Goal: Task Accomplishment & Management: Manage account settings

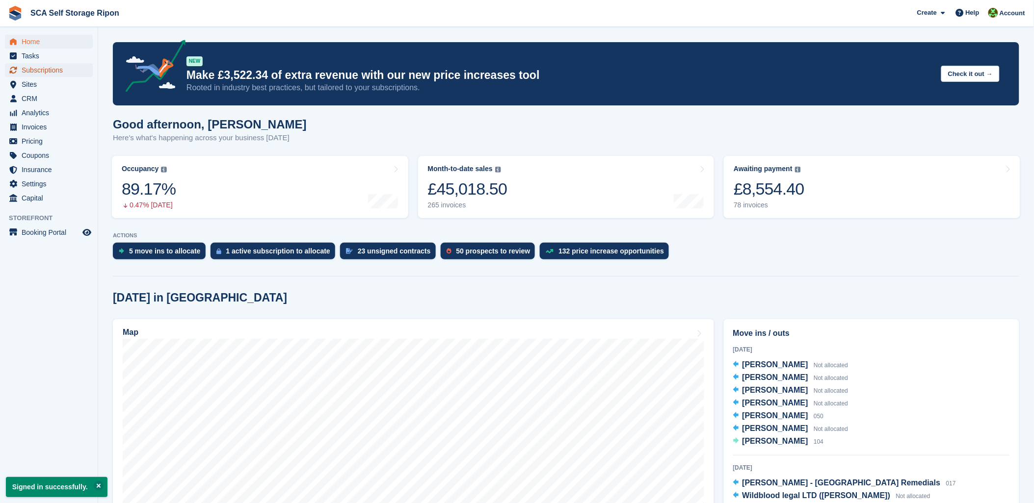
click at [52, 65] on span "Subscriptions" at bounding box center [51, 70] width 59 height 14
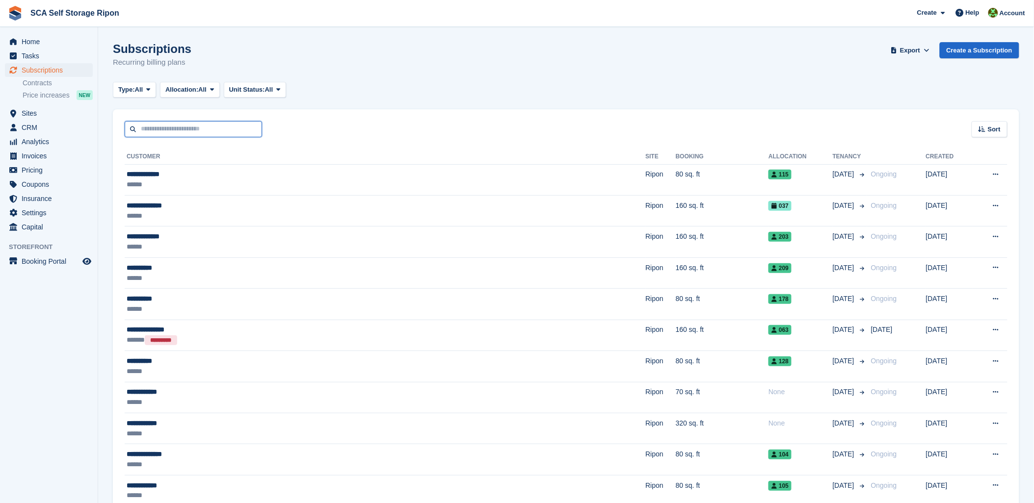
drag, startPoint x: 247, startPoint y: 129, endPoint x: 256, endPoint y: 130, distance: 8.8
click at [252, 129] on input "text" at bounding box center [193, 129] width 137 height 16
type input "*****"
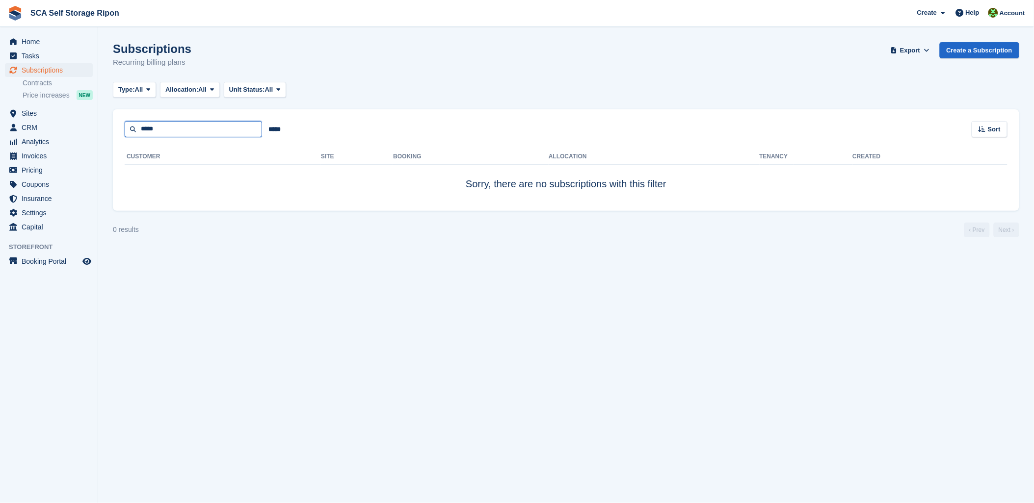
drag, startPoint x: 194, startPoint y: 126, endPoint x: 0, endPoint y: 103, distance: 195.6
click at [0, 106] on html "SCA Self Storage Ripon Create Subscription Invoice Contact Deal Discount Page H…" at bounding box center [517, 251] width 1034 height 503
type input "*****"
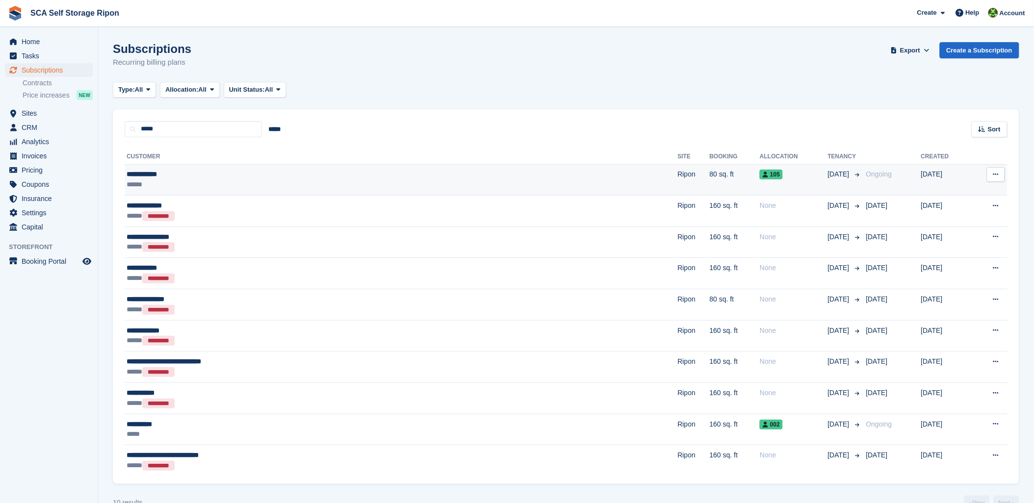
click at [709, 168] on td "80 sq. ft" at bounding box center [734, 179] width 50 height 31
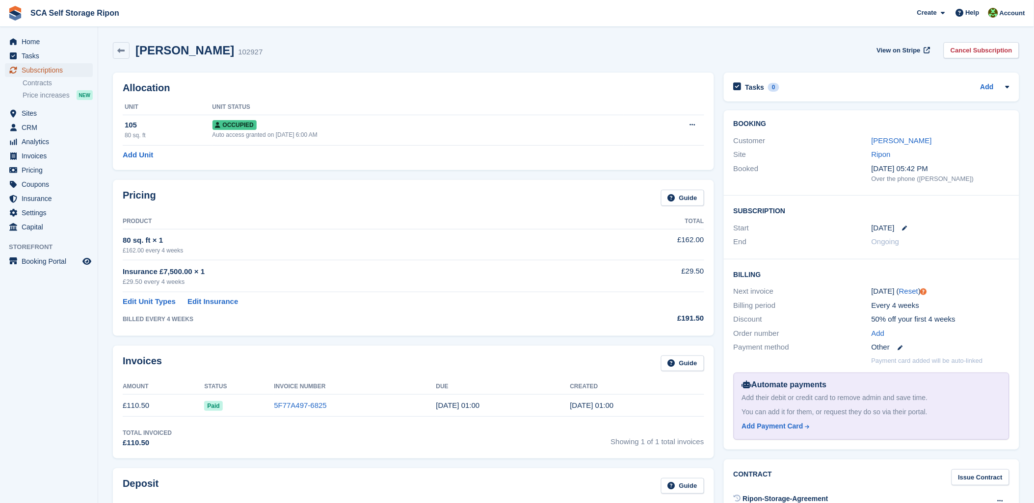
click at [52, 69] on span "Subscriptions" at bounding box center [51, 70] width 59 height 14
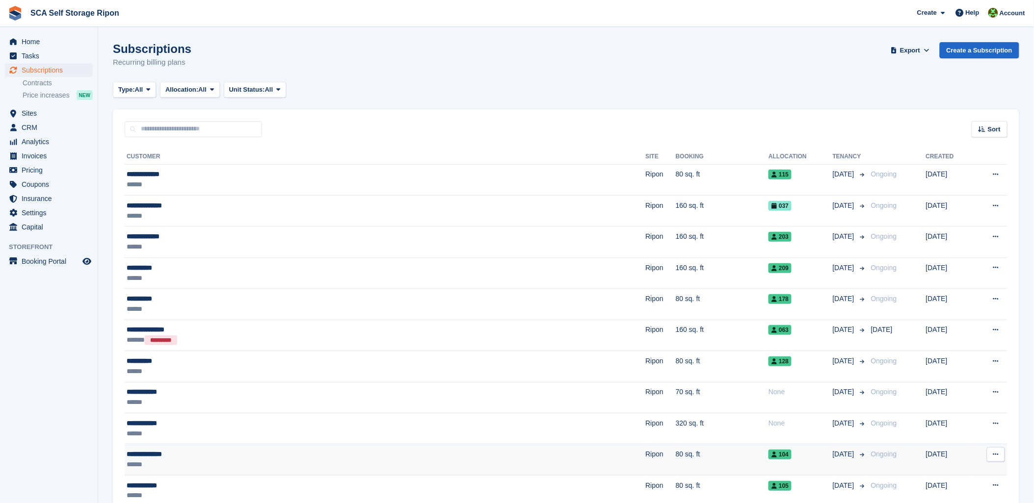
click at [227, 455] on div "**********" at bounding box center [281, 454] width 309 height 10
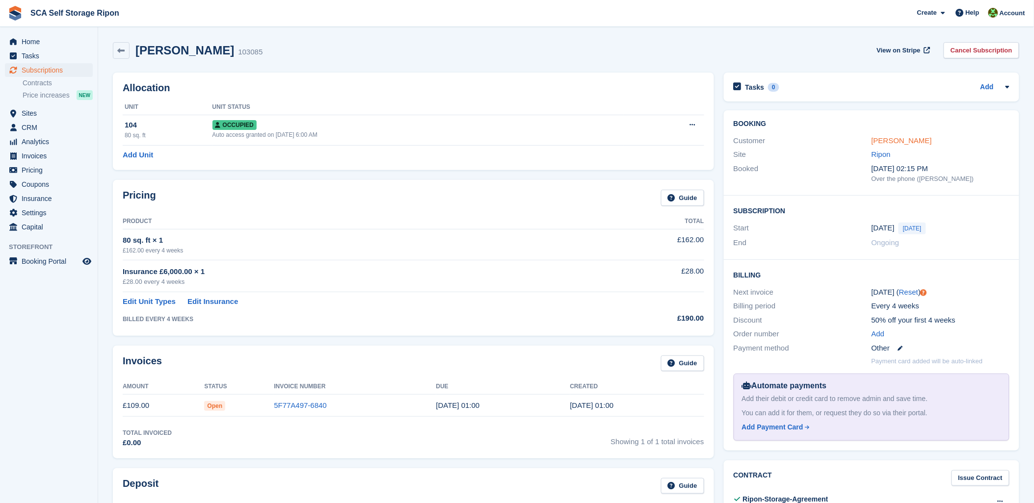
click at [905, 142] on link "[PERSON_NAME]" at bounding box center [901, 140] width 60 height 8
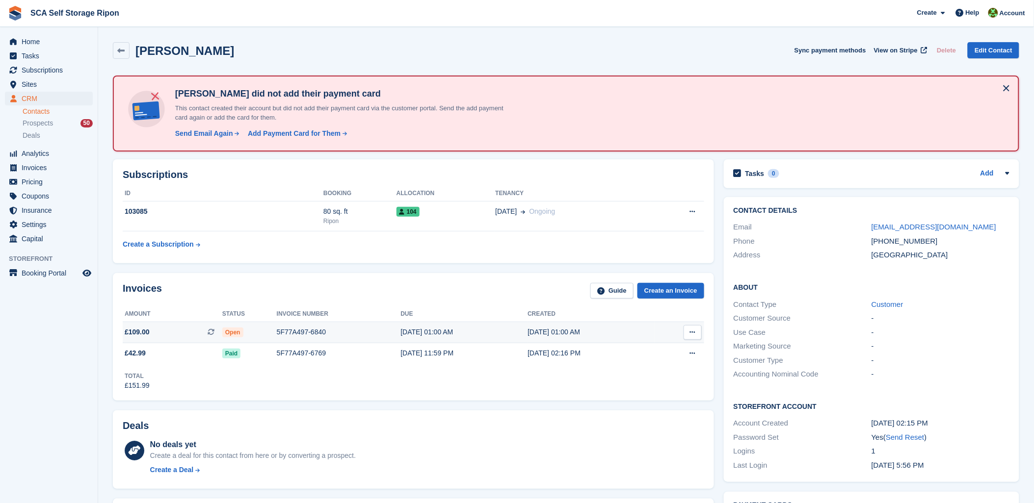
click at [286, 330] on div "5F77A497-6840" at bounding box center [339, 332] width 124 height 10
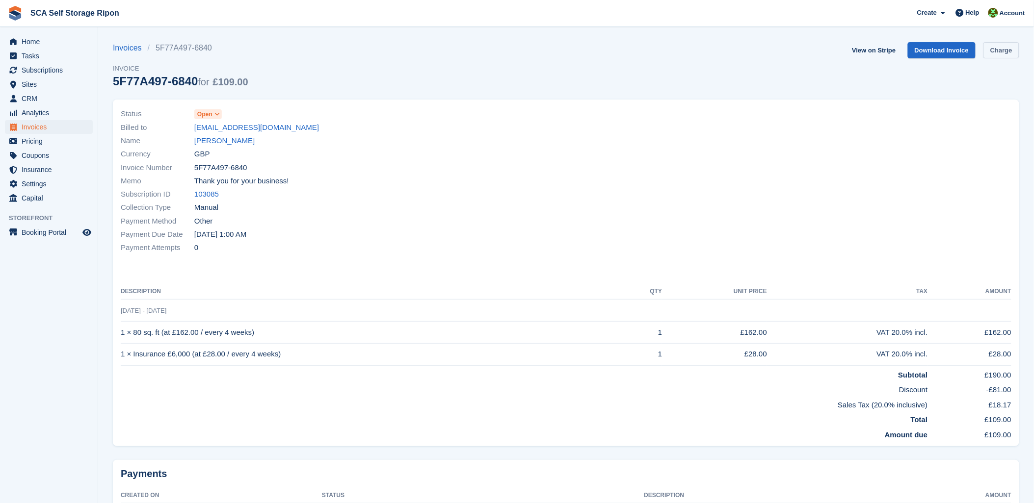
click at [991, 48] on link "Charge" at bounding box center [1001, 50] width 36 height 16
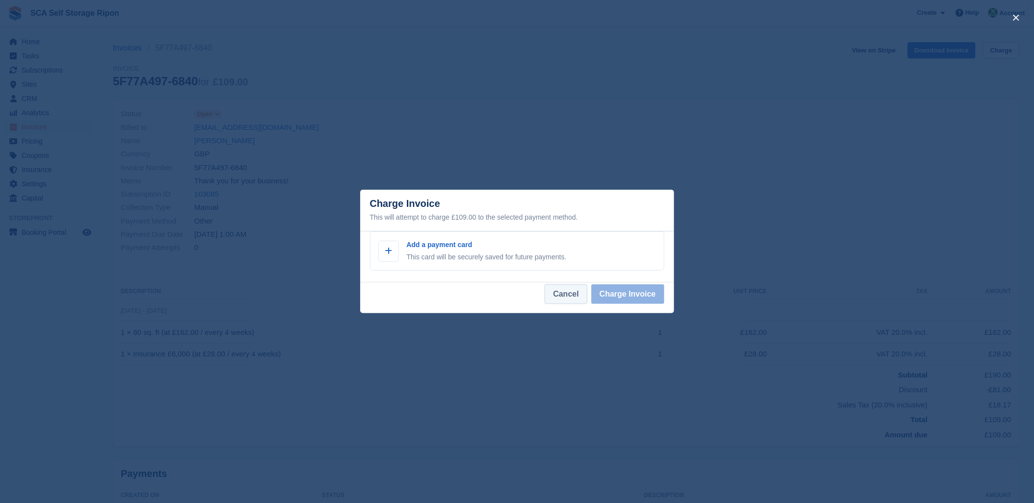
click at [581, 298] on button "Cancel" at bounding box center [565, 295] width 42 height 20
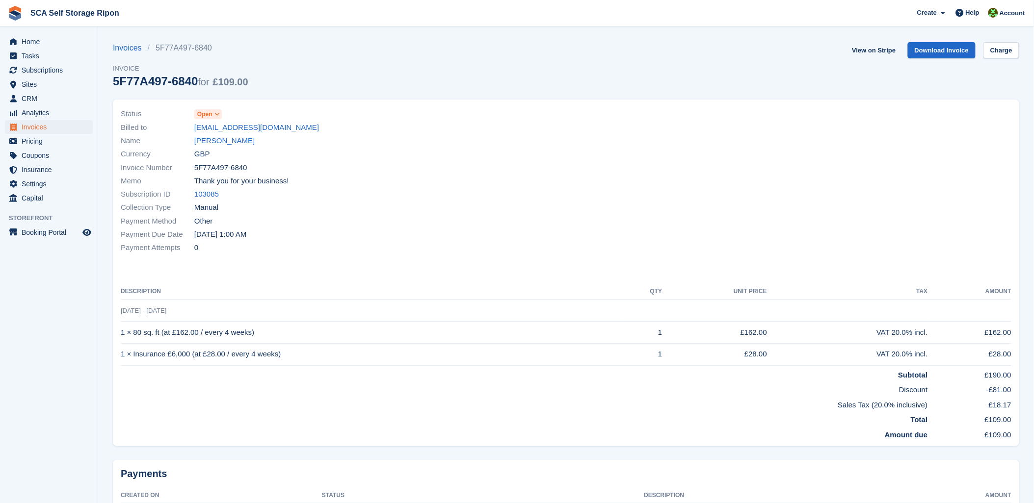
click at [548, 192] on div "Subscription ID 103085" at bounding box center [341, 194] width 440 height 13
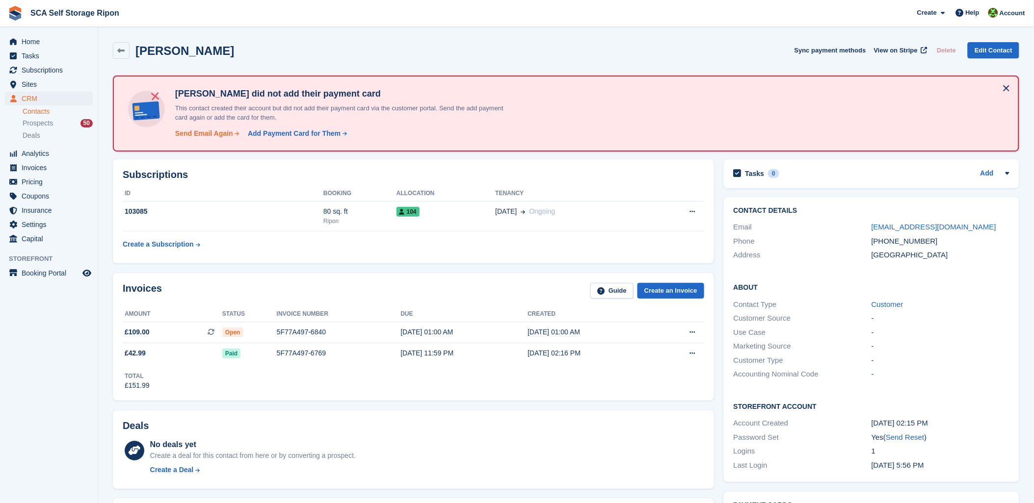
click at [205, 131] on div "Send Email Again" at bounding box center [204, 134] width 58 height 10
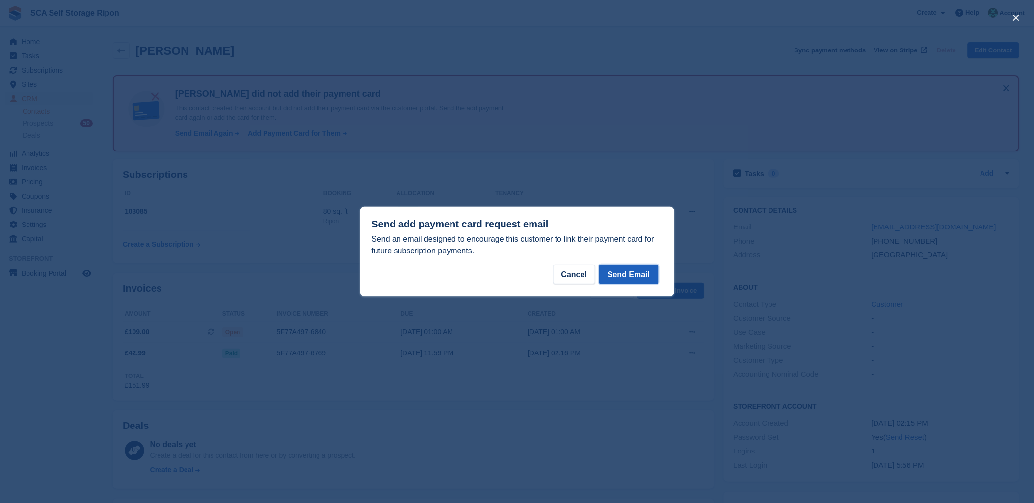
drag, startPoint x: 635, startPoint y: 276, endPoint x: 635, endPoint y: 284, distance: 7.8
click at [633, 276] on button "Send Email" at bounding box center [628, 275] width 59 height 20
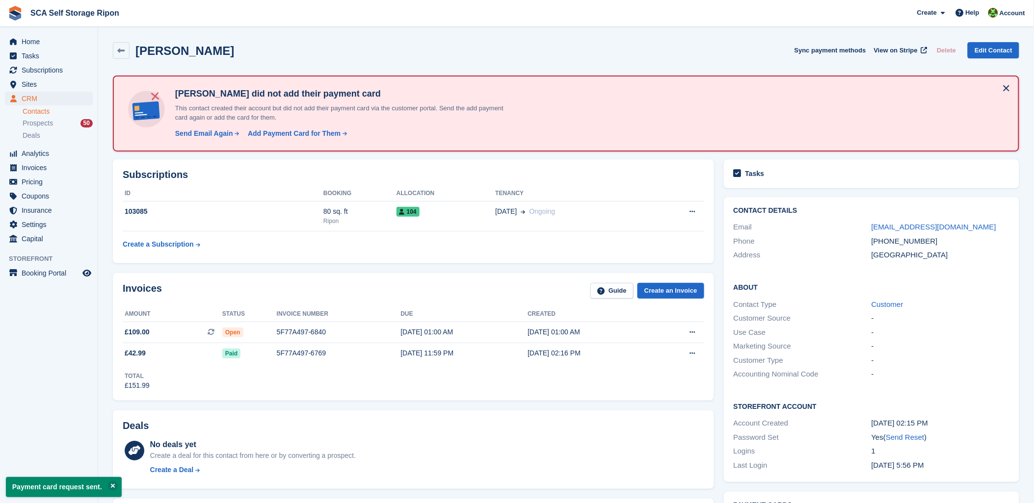
click at [536, 447] on div "No deals yet Create a deal for this contact from here or by converting a prospe…" at bounding box center [427, 459] width 554 height 40
click at [63, 73] on span "Subscriptions" at bounding box center [51, 70] width 59 height 14
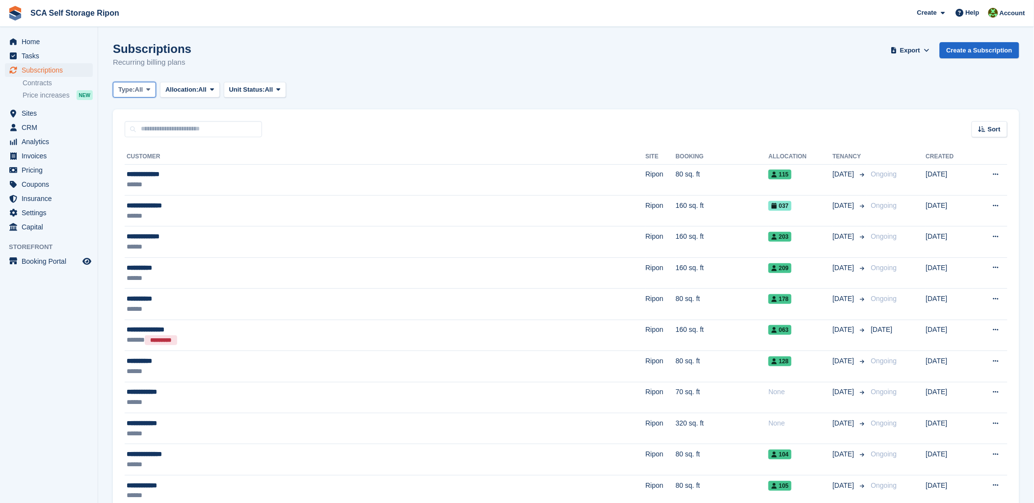
click at [147, 91] on span at bounding box center [149, 90] width 8 height 8
click at [261, 89] on span "Unit Status:" at bounding box center [247, 90] width 36 height 10
click at [270, 127] on link "Occupied" at bounding box center [270, 131] width 85 height 18
drag, startPoint x: 507, startPoint y: 82, endPoint x: 604, endPoint y: 82, distance: 97.6
click at [516, 82] on div "Type: All All Upcoming Previous Active Ending Allocation: All All Allocated Una…" at bounding box center [566, 90] width 906 height 16
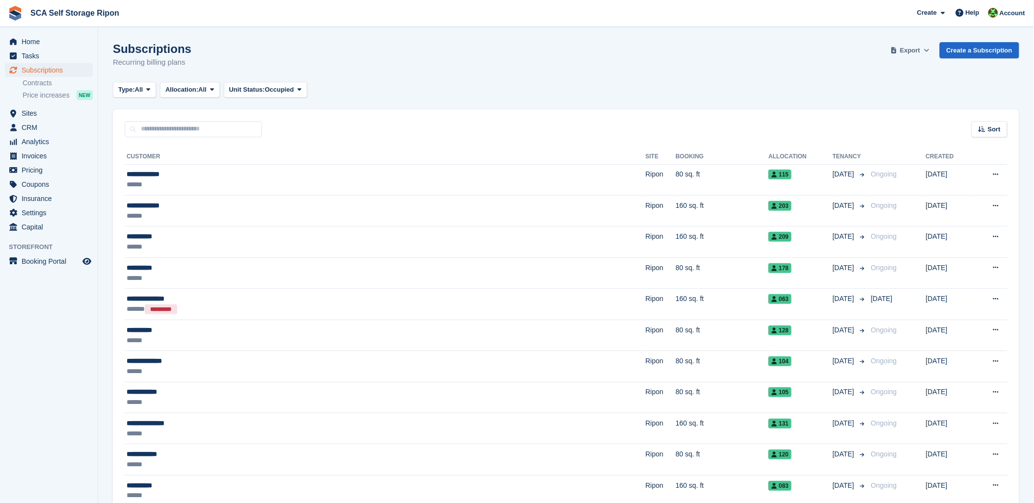
click at [918, 54] on span "Export" at bounding box center [910, 51] width 20 height 10
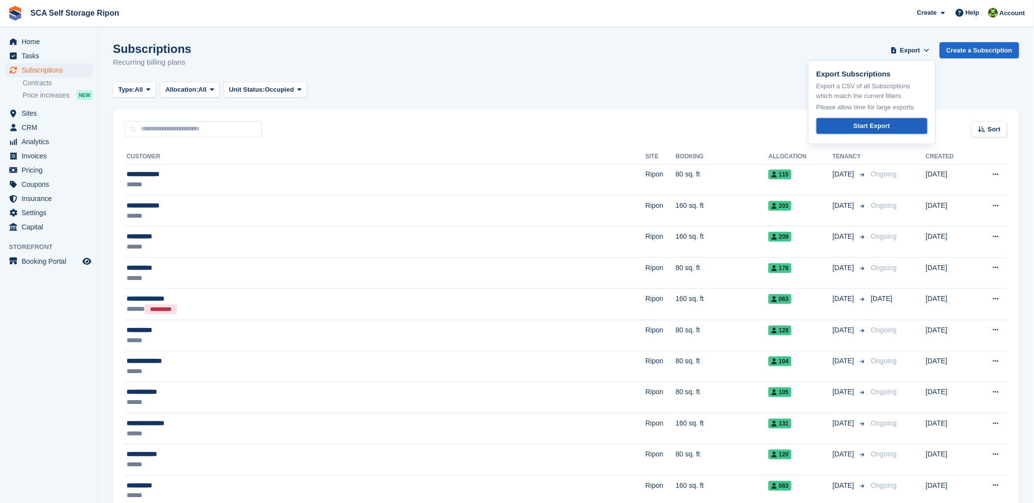
click at [850, 131] on link "Start Export" at bounding box center [871, 126] width 111 height 16
drag, startPoint x: 165, startPoint y: 126, endPoint x: 171, endPoint y: 124, distance: 6.2
click at [165, 126] on input "text" at bounding box center [193, 129] width 137 height 16
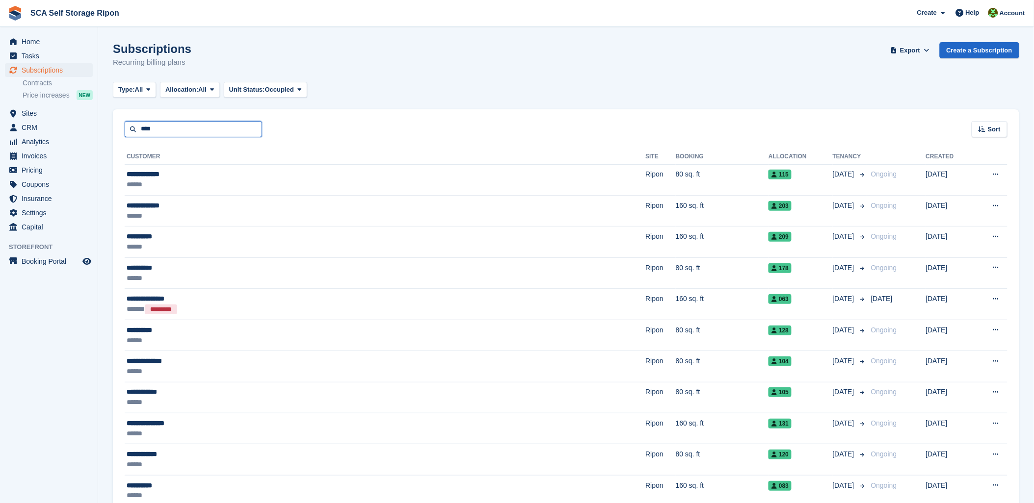
type input "****"
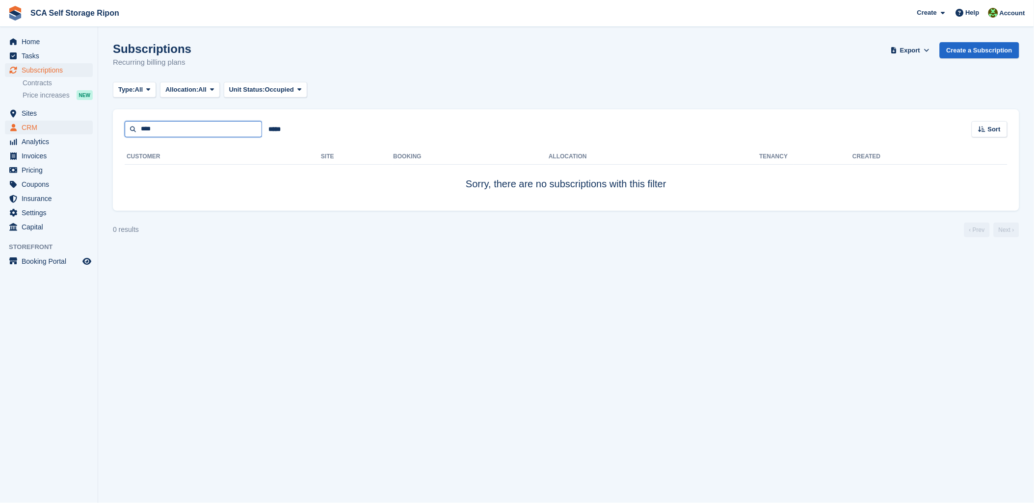
drag, startPoint x: 170, startPoint y: 130, endPoint x: 44, endPoint y: 132, distance: 126.1
click at [44, 132] on div "Home Tasks Subscriptions Subscriptions Subscriptions Contracts Price increases …" at bounding box center [517, 251] width 1034 height 503
click at [38, 70] on span "Subscriptions" at bounding box center [51, 70] width 59 height 14
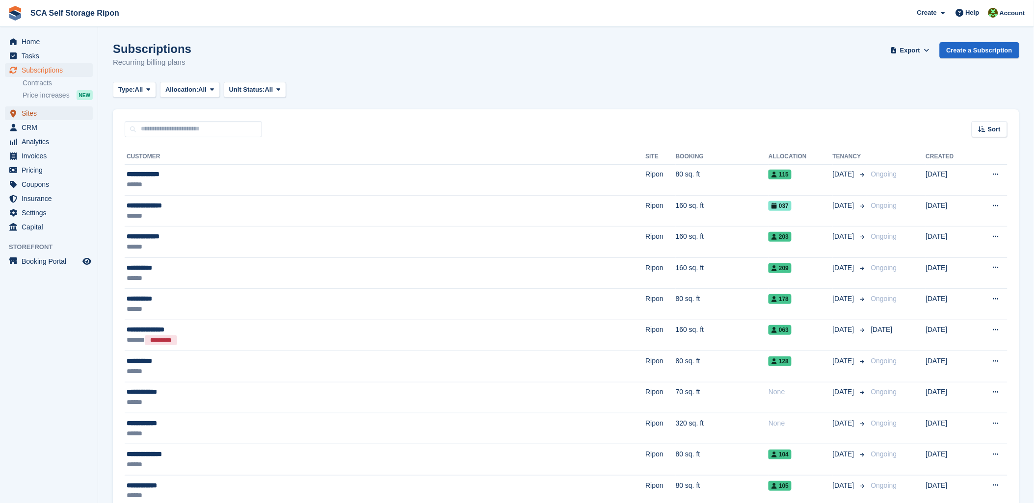
click at [29, 107] on span "Sites" at bounding box center [51, 113] width 59 height 14
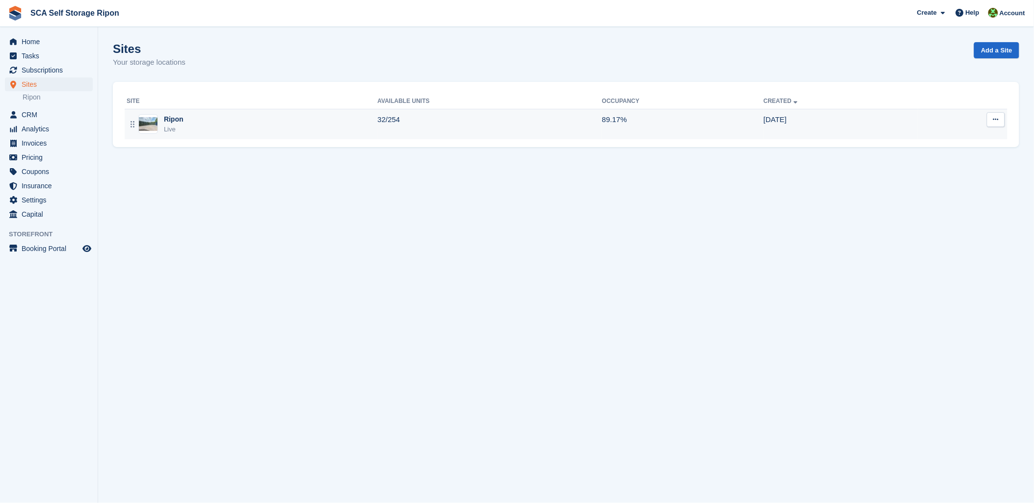
click at [177, 130] on div "Live" at bounding box center [174, 130] width 20 height 10
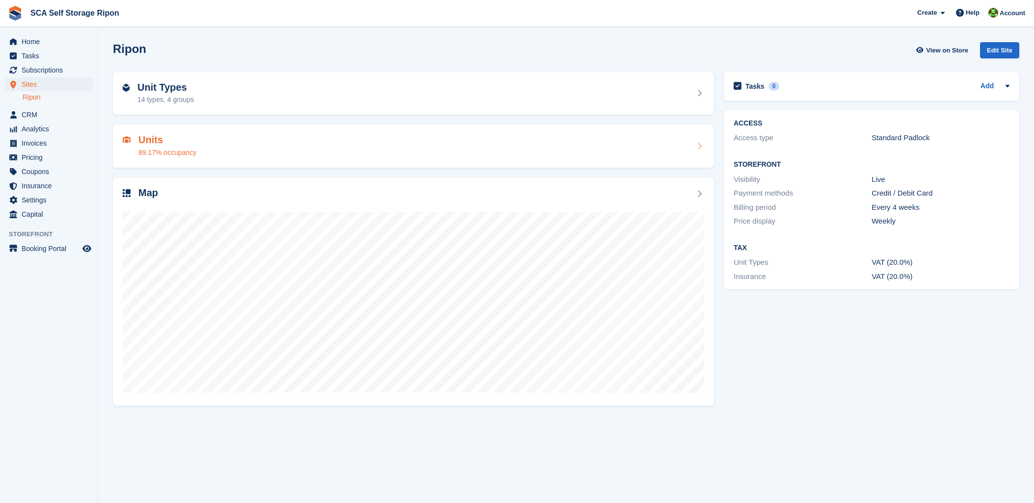
click at [190, 151] on div "89.17% occupancy" at bounding box center [167, 153] width 58 height 10
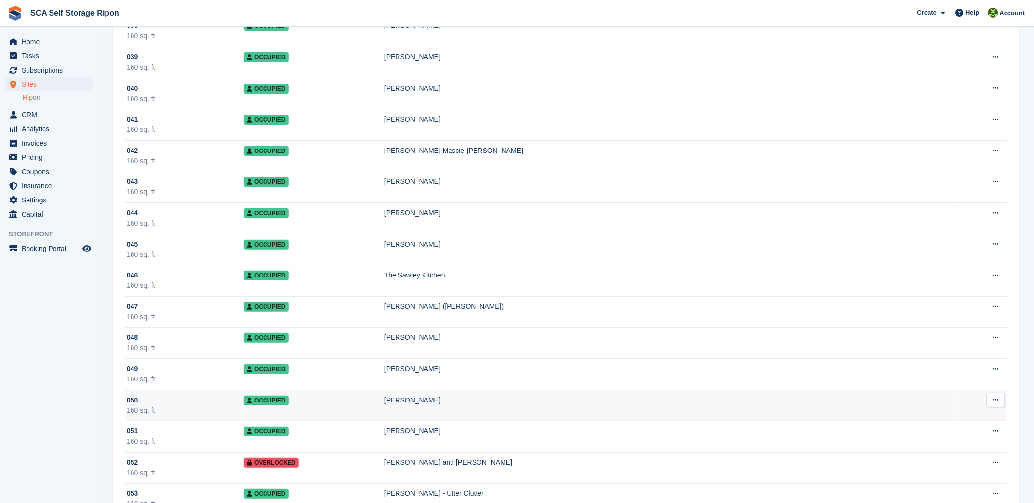
scroll to position [1308, 0]
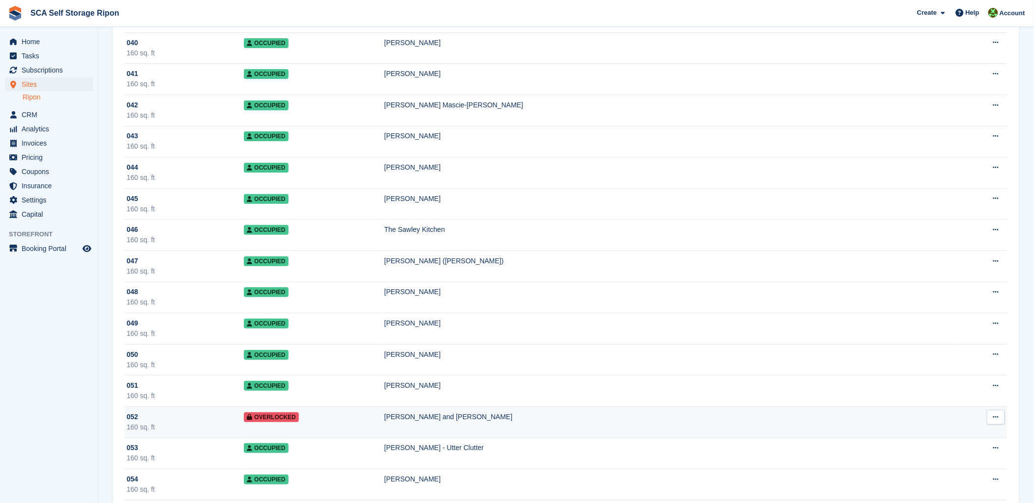
click at [369, 415] on td "Overlocked" at bounding box center [314, 422] width 140 height 31
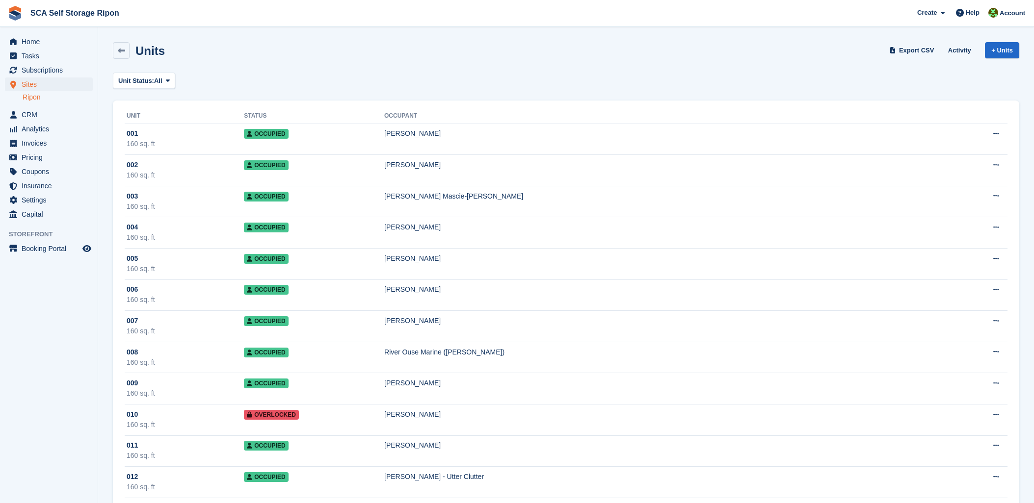
scroll to position [1308, 0]
